Goal: Understand process/instructions: Learn how to perform a task or action

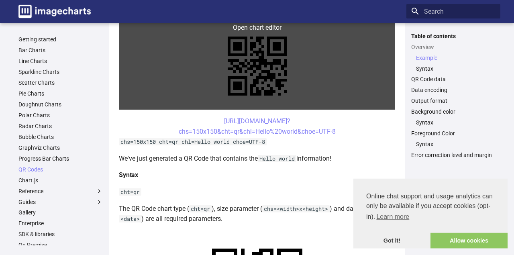
scroll to position [167, 0]
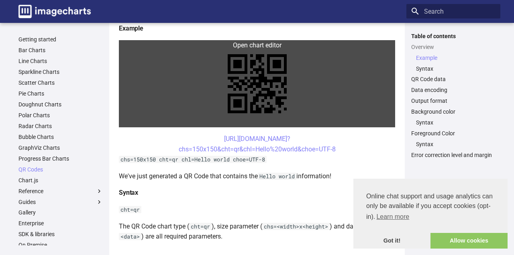
click at [258, 90] on link at bounding box center [257, 83] width 277 height 87
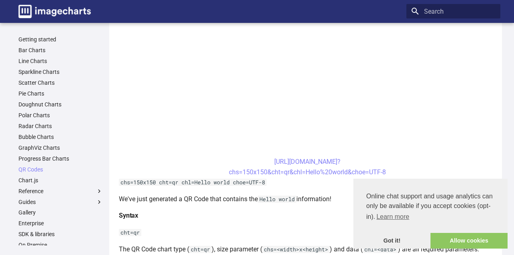
scroll to position [0, 0]
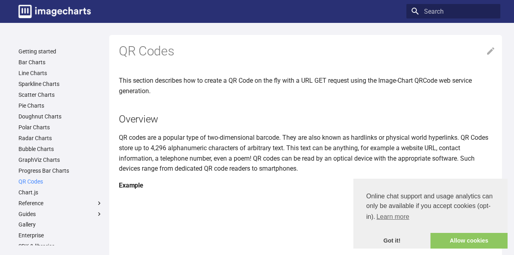
click at [33, 180] on link "QR Codes" at bounding box center [60, 181] width 84 height 7
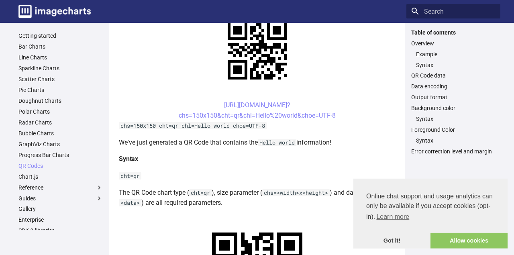
scroll to position [209, 0]
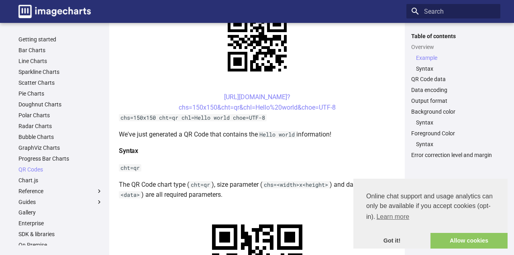
drag, startPoint x: 201, startPoint y: 98, endPoint x: 345, endPoint y: 111, distance: 145.3
click at [345, 111] on center "https://image-charts.com/chart? chs=150x150&cht=qr&chl=Hello%20world&choe=UTF-8" at bounding box center [257, 102] width 277 height 20
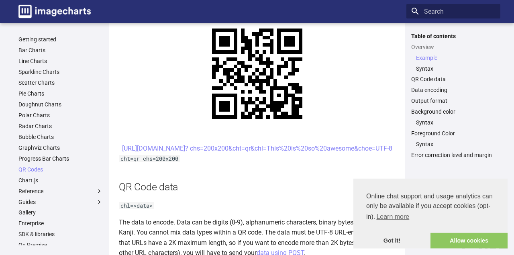
scroll to position [418, 0]
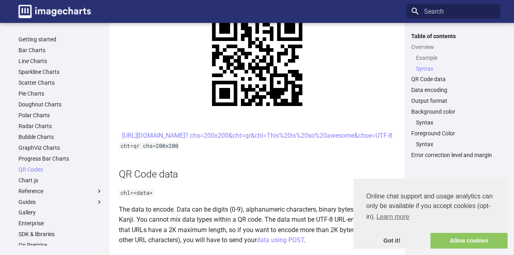
copy link "https://image-charts.com/chart? chs=150x150&cht=qr&chl=Hello%20world&choe=UTF-8"
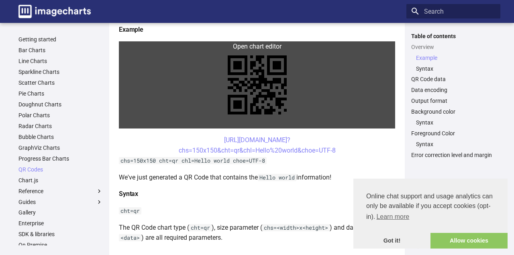
scroll to position [167, 0]
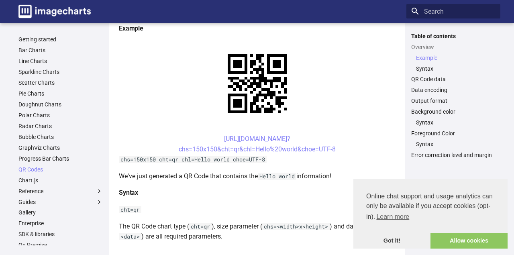
copy link "https://image-charts.com/chart? chs=150x150&cht=qr&chl=Hello%20world&choe=UTF-8"
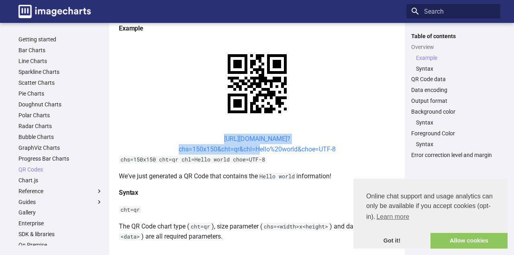
drag, startPoint x: 206, startPoint y: 131, endPoint x: 257, endPoint y: 153, distance: 55.8
copy link "https://image-charts.com/chart? chs=150x150&cht=qr&chl="
